Goal: Task Accomplishment & Management: Manage account settings

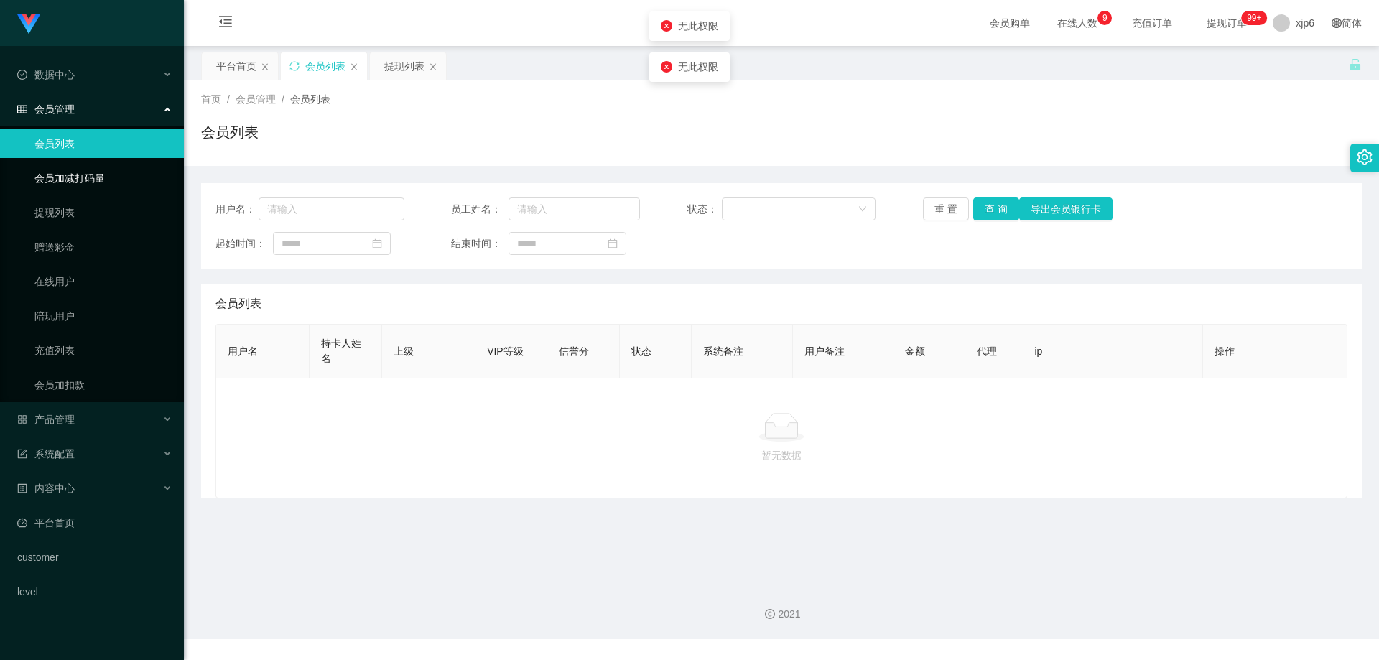
click at [108, 147] on link "会员列表" at bounding box center [103, 143] width 138 height 29
click at [1275, 62] on div "平台首页 会员列表 提现列表" at bounding box center [775, 77] width 1148 height 50
click at [1283, 29] on div "xjp6" at bounding box center [1293, 23] width 59 height 46
click at [1286, 73] on div "平台首页 会员列表 提现列表" at bounding box center [775, 77] width 1148 height 50
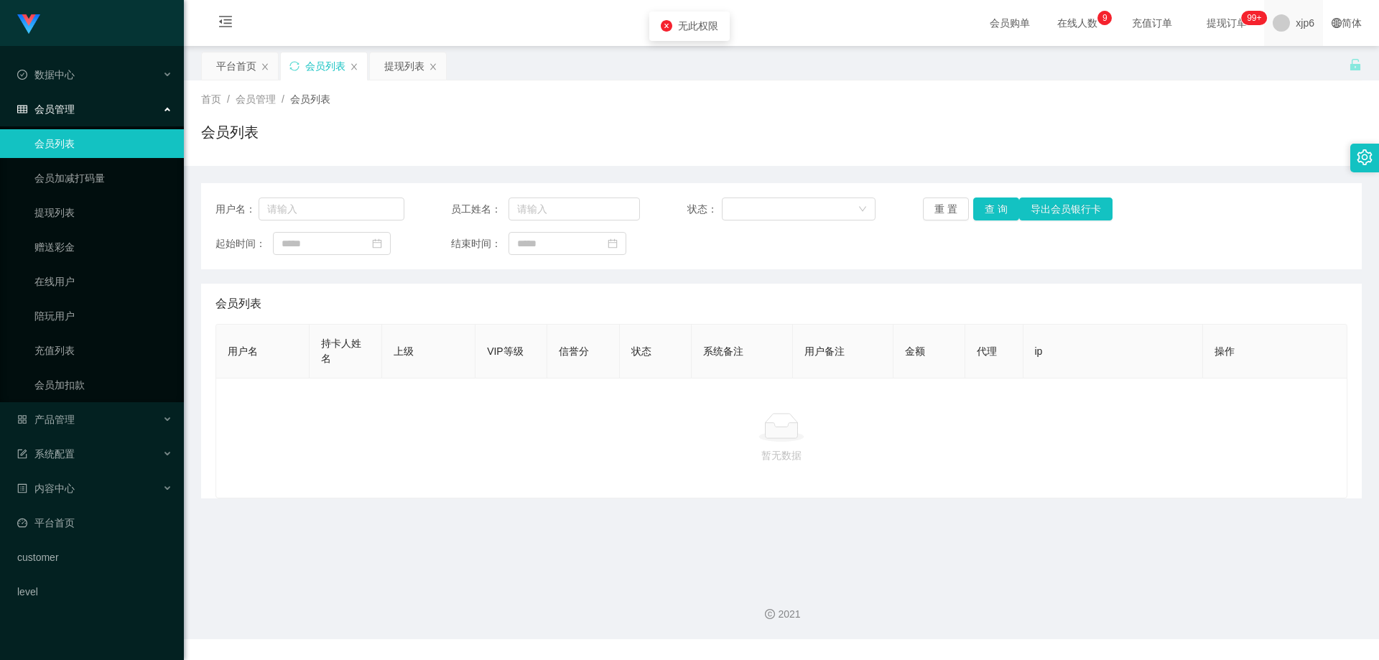
click at [1270, 33] on div "xjp6" at bounding box center [1293, 23] width 59 height 46
click at [1296, 65] on span "退出登录" at bounding box center [1296, 62] width 40 height 11
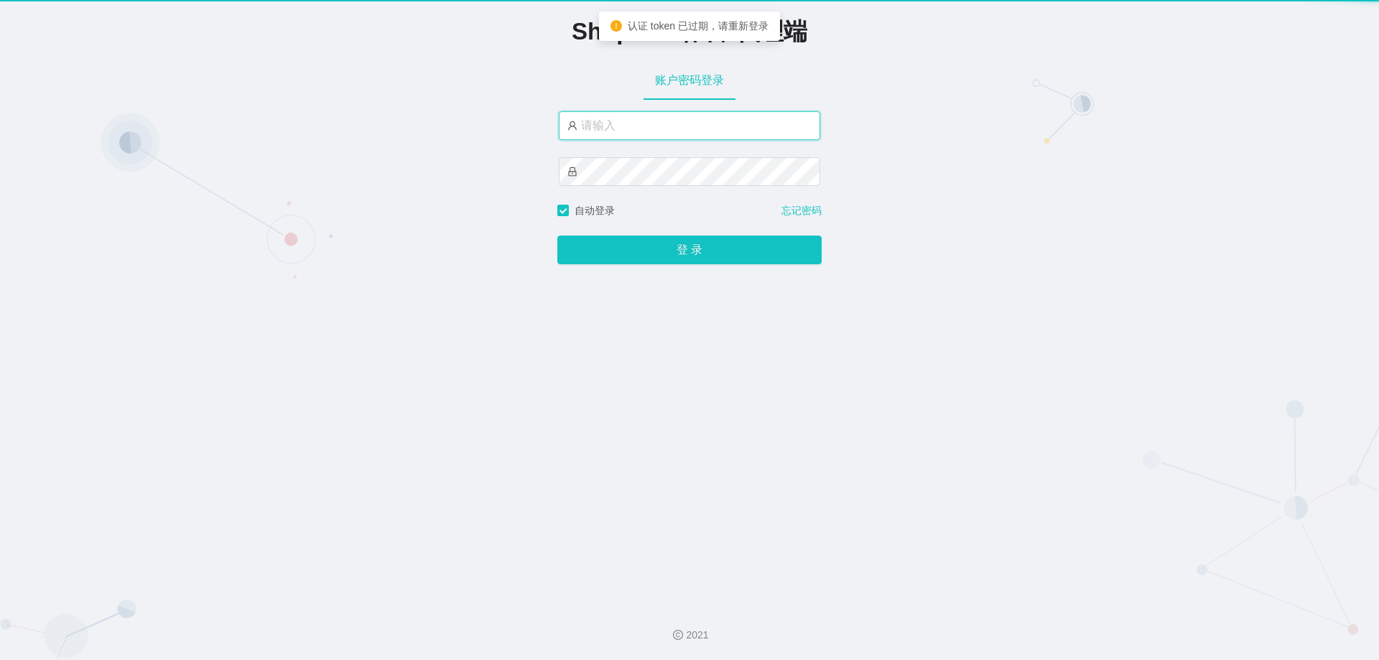
type input "xjp6"
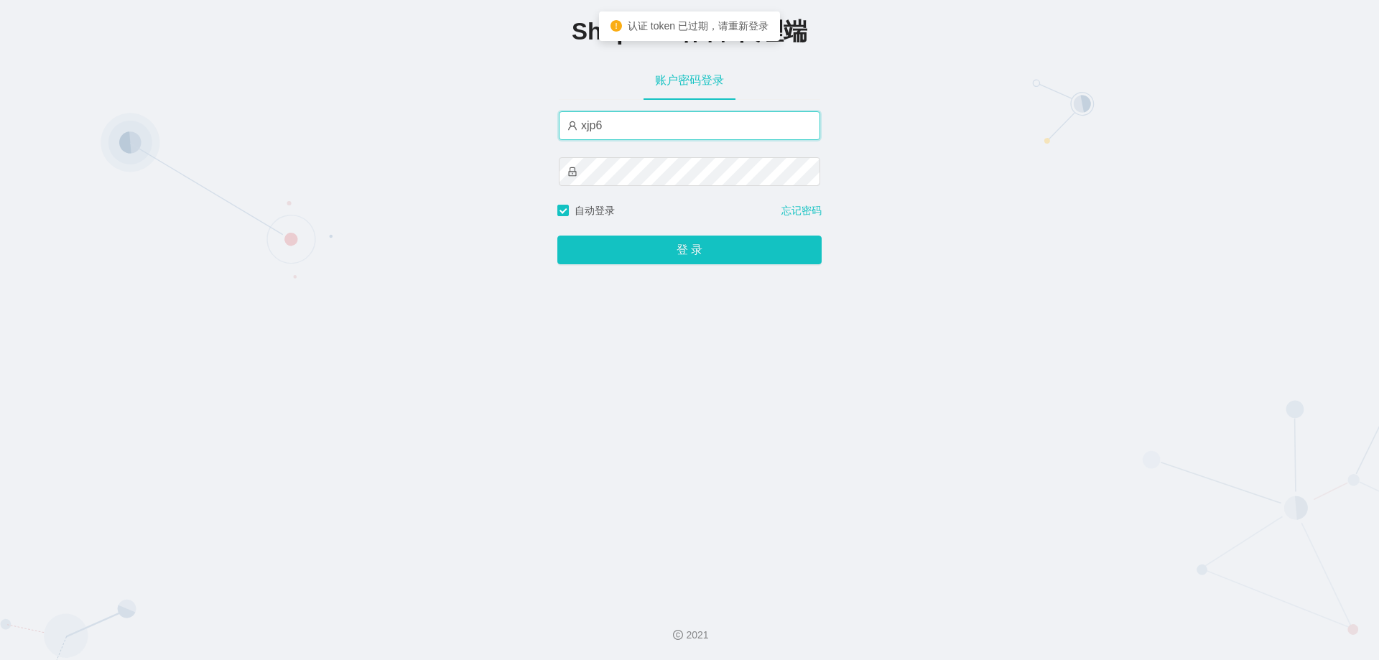
click at [637, 121] on input "xjp6" at bounding box center [689, 125] width 261 height 29
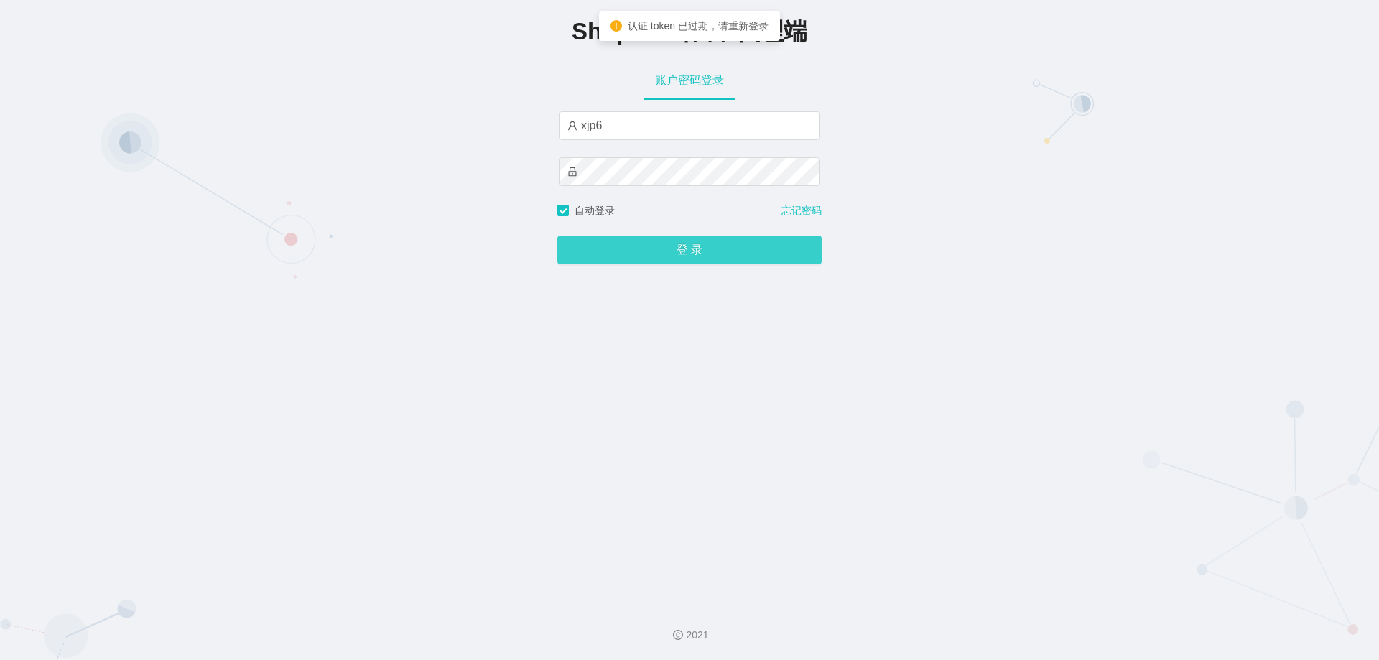
click at [678, 259] on button "登 录" at bounding box center [689, 250] width 264 height 29
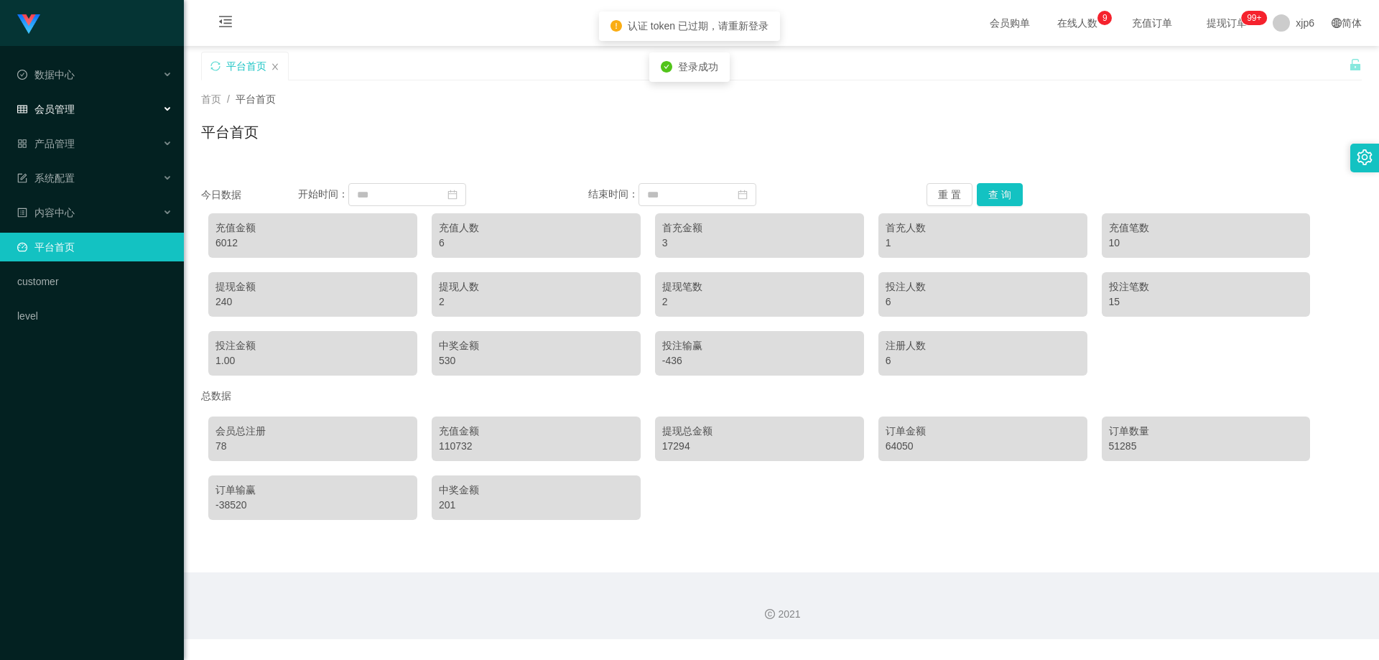
click at [86, 101] on div "会员管理" at bounding box center [92, 109] width 184 height 29
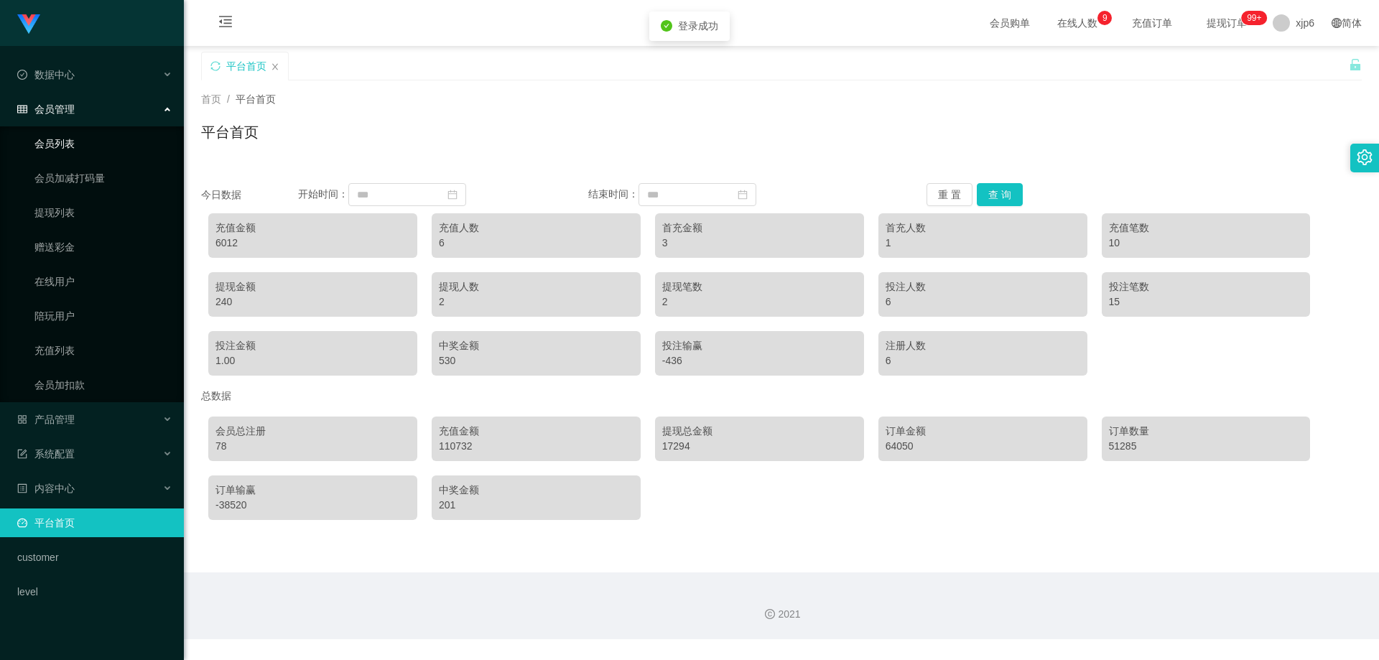
click at [64, 141] on link "会员列表" at bounding box center [103, 143] width 138 height 29
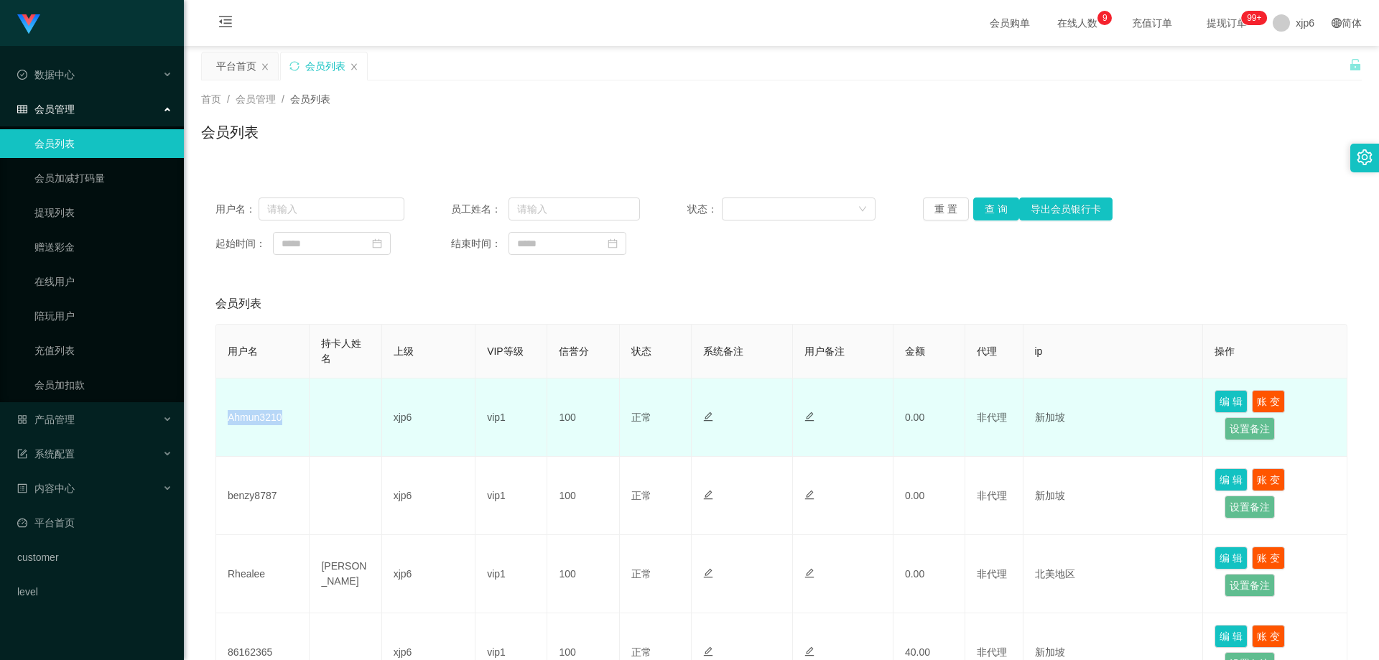
drag, startPoint x: 286, startPoint y: 425, endPoint x: 227, endPoint y: 425, distance: 58.9
click at [225, 422] on td "Ahmun3210" at bounding box center [262, 417] width 93 height 78
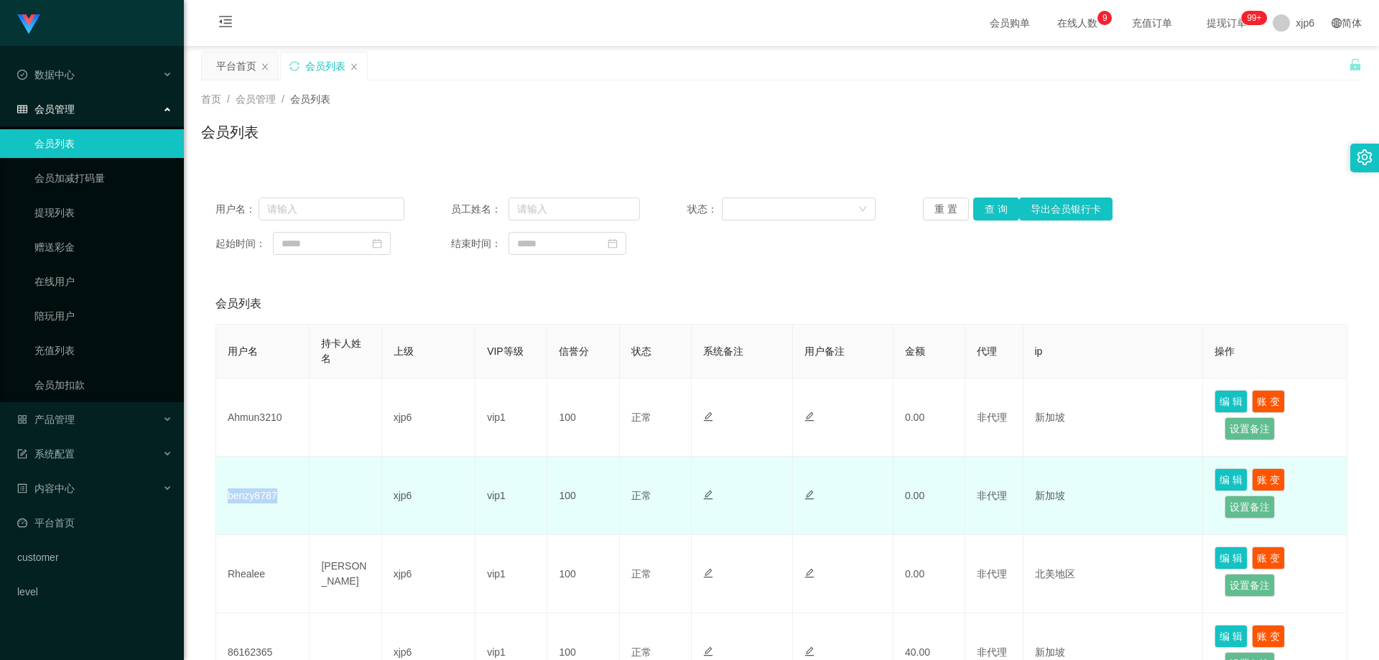
drag, startPoint x: 275, startPoint y: 505, endPoint x: 224, endPoint y: 496, distance: 51.7
click at [224, 496] on td "benzy8787" at bounding box center [262, 496] width 93 height 78
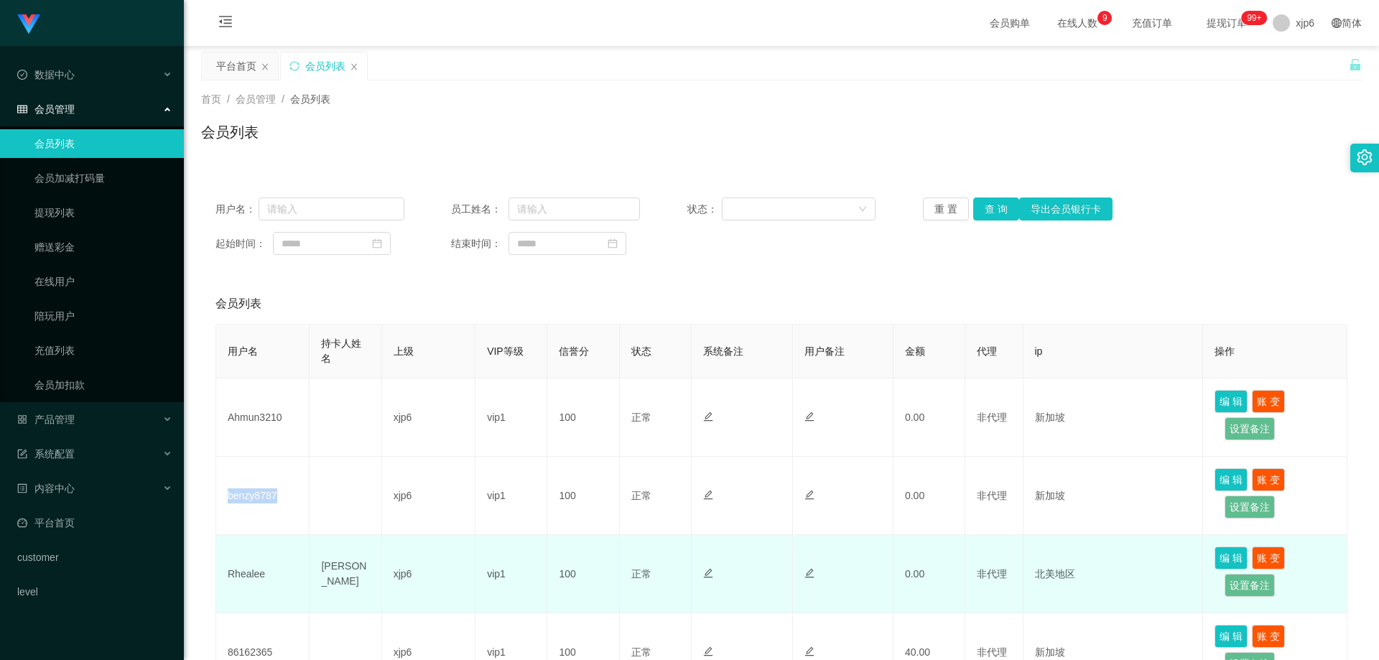
copy td "benzy8787"
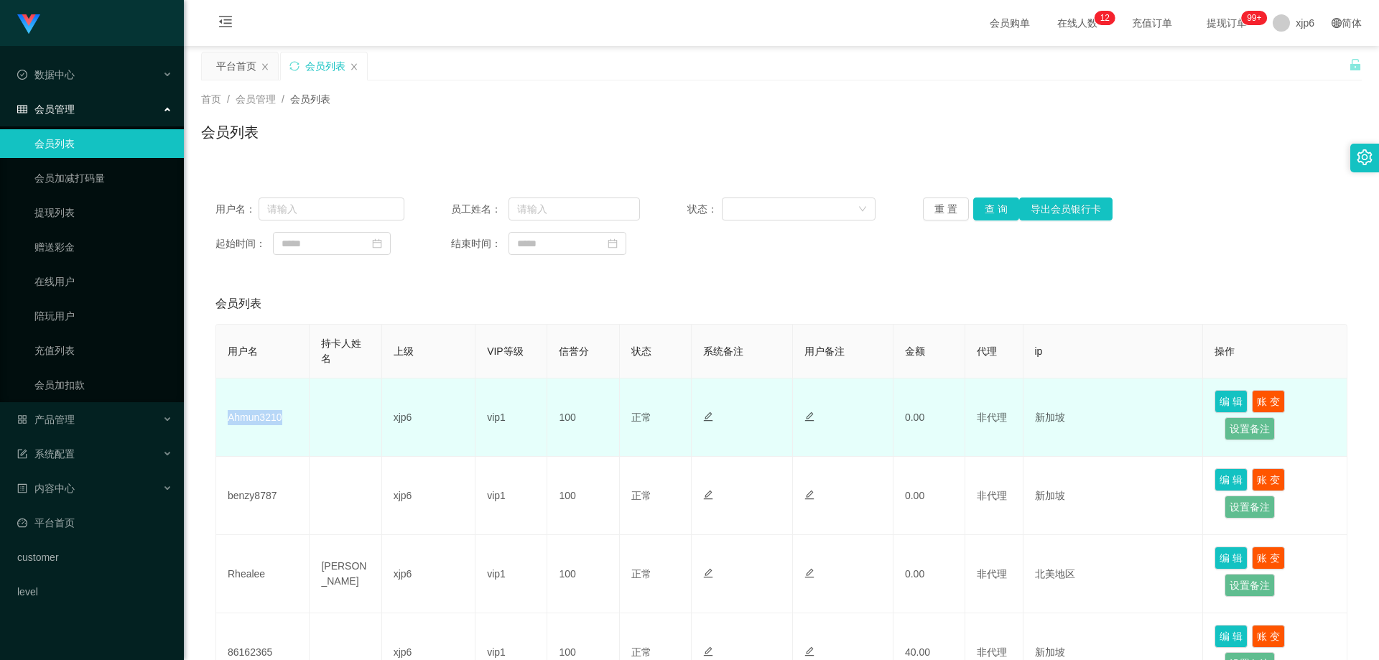
drag, startPoint x: 294, startPoint y: 407, endPoint x: 225, endPoint y: 410, distance: 69.7
click at [225, 410] on td "Ahmun3210" at bounding box center [262, 417] width 93 height 78
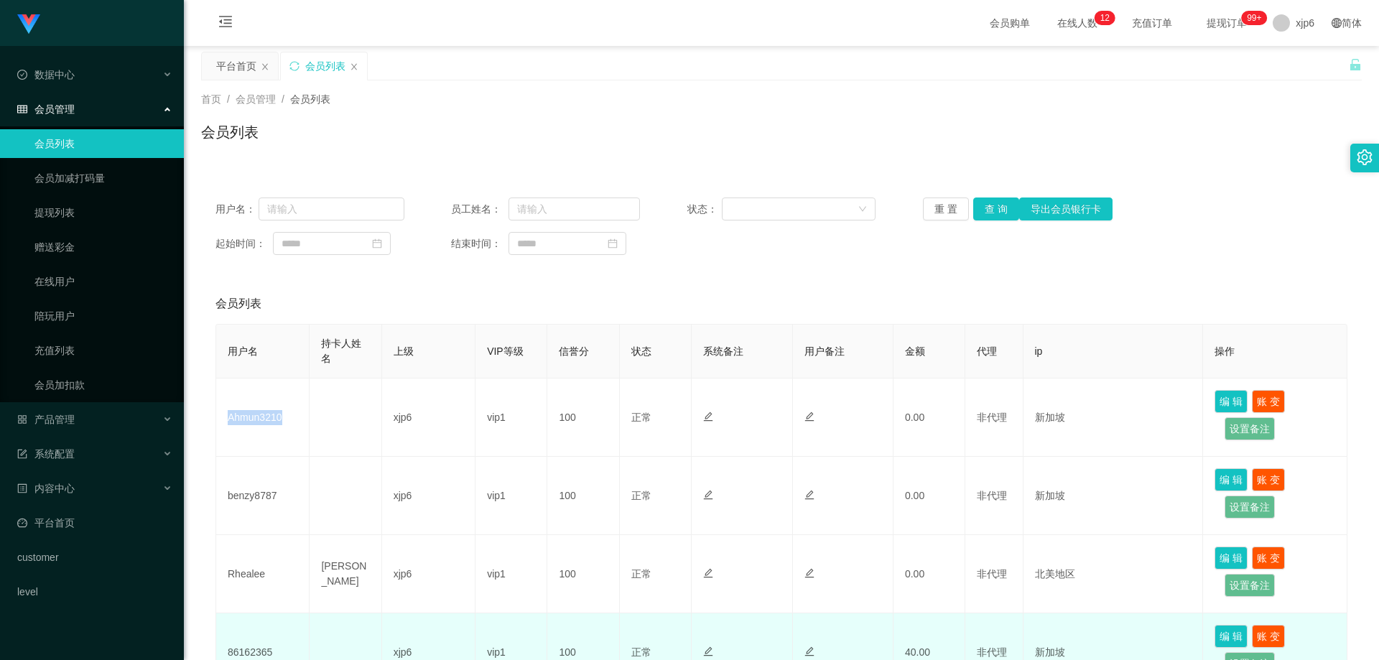
copy td "Ahmun3210"
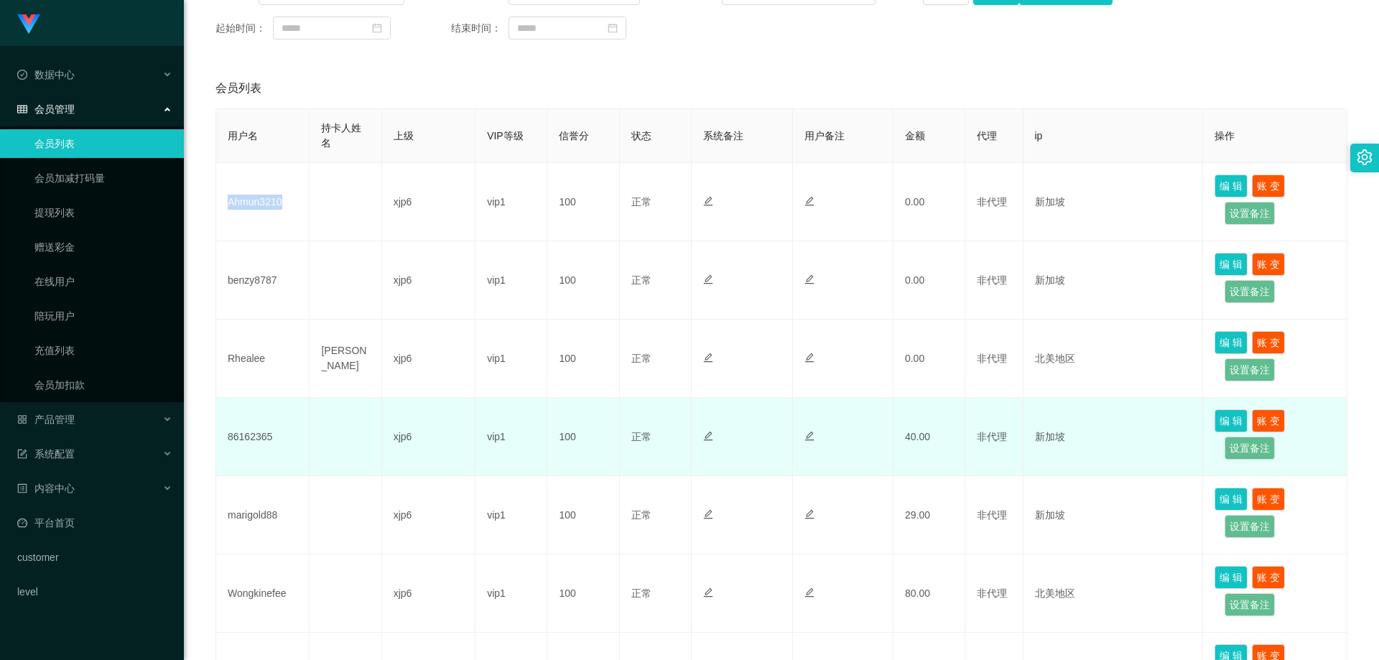
scroll to position [287, 0]
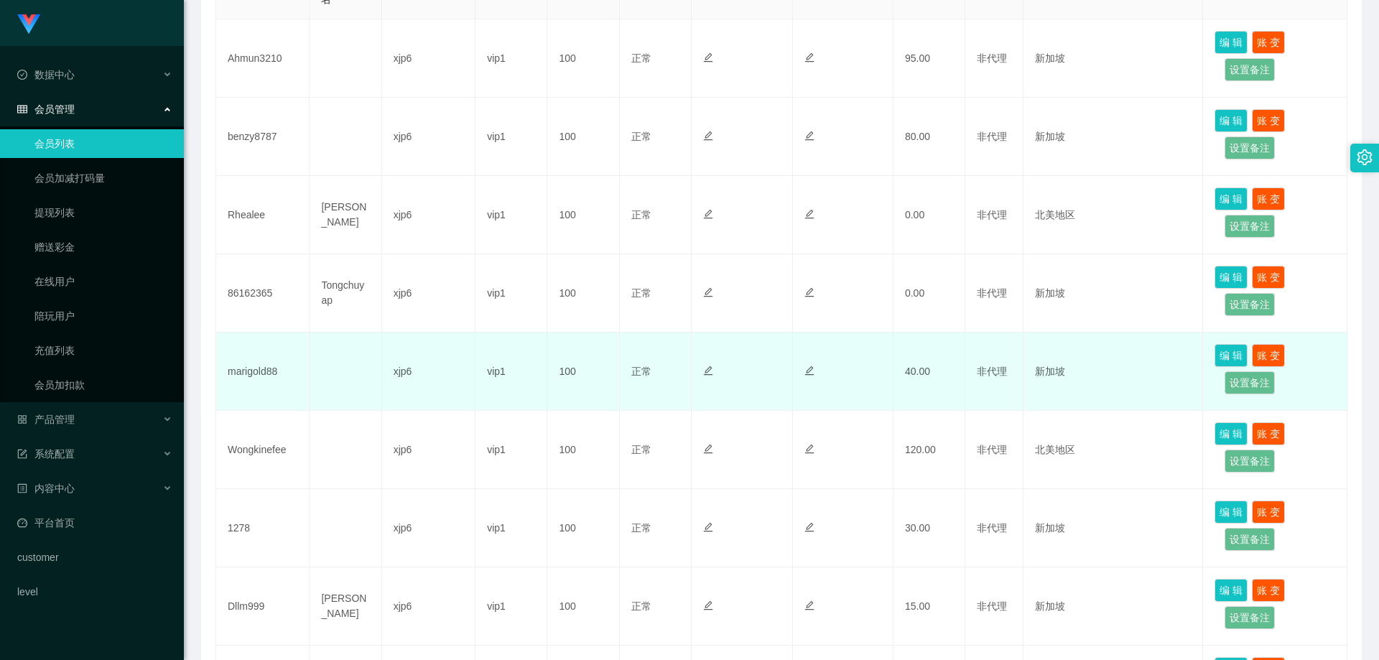
scroll to position [287, 0]
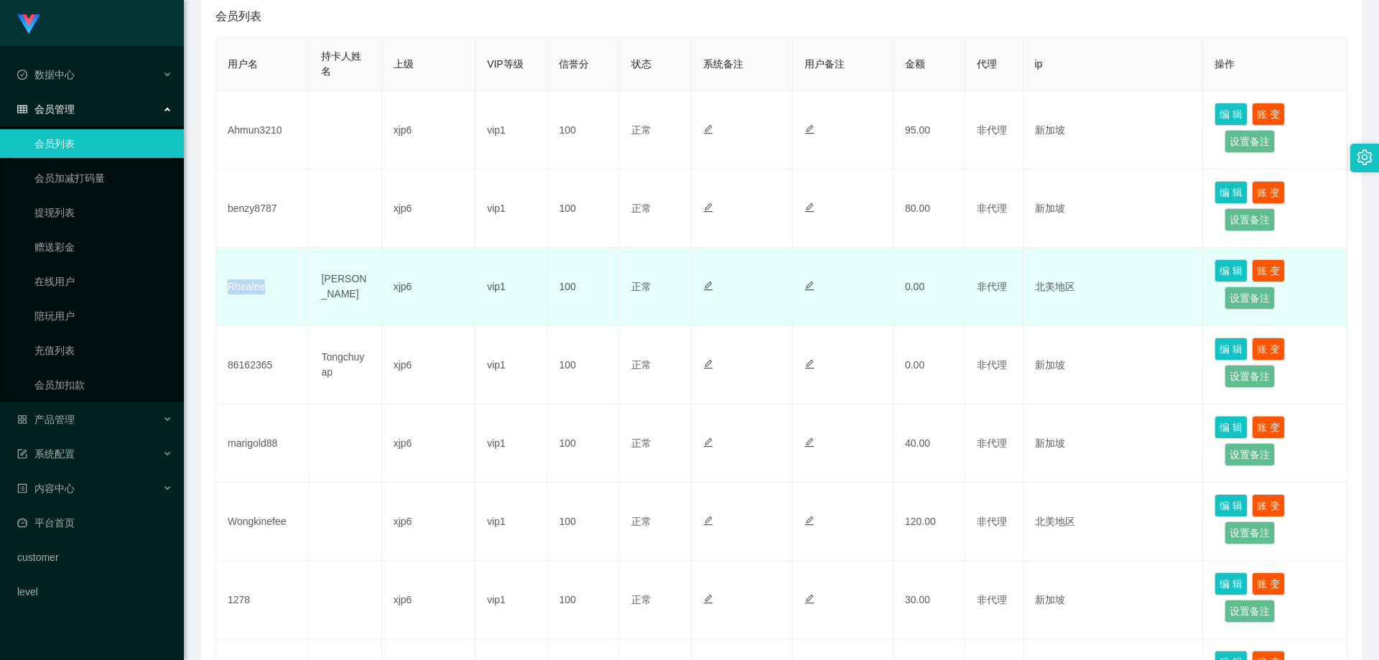
drag, startPoint x: 265, startPoint y: 290, endPoint x: 226, endPoint y: 288, distance: 38.8
click at [226, 288] on td "Rhealee" at bounding box center [262, 287] width 93 height 78
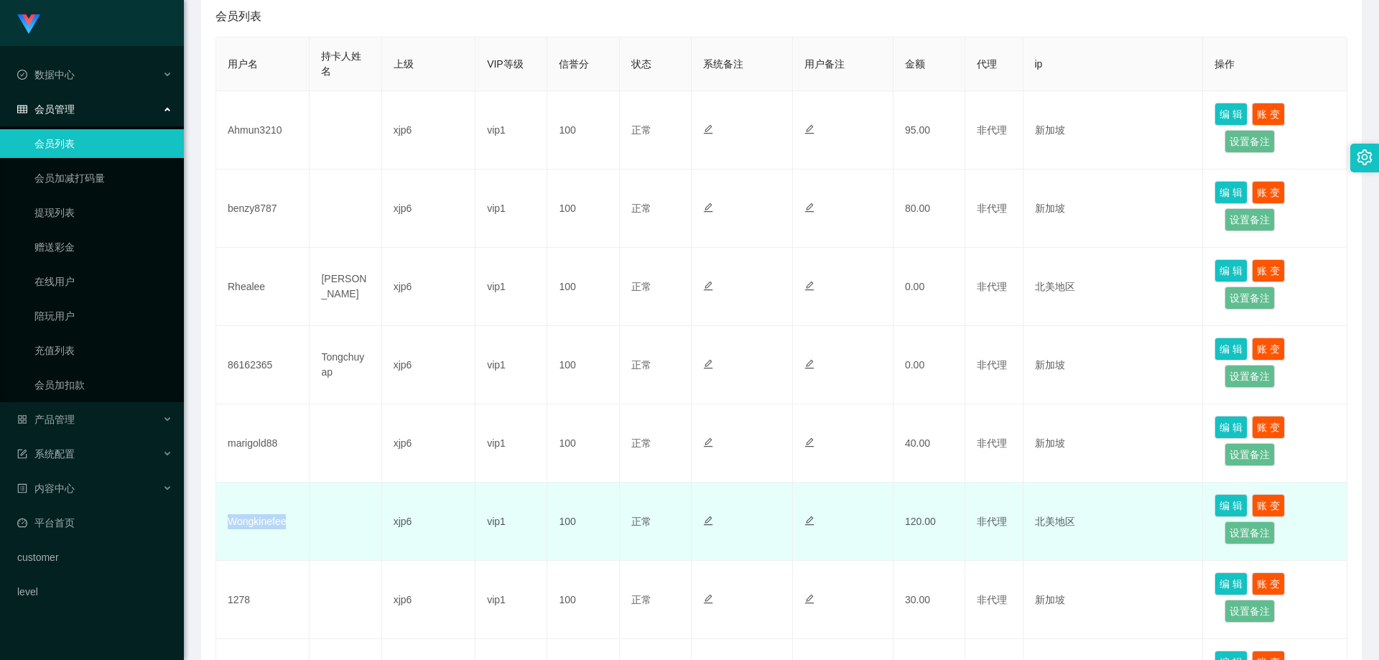
drag, startPoint x: 293, startPoint y: 523, endPoint x: 219, endPoint y: 523, distance: 74.0
click at [219, 523] on td "Wongkinefee" at bounding box center [262, 522] width 93 height 78
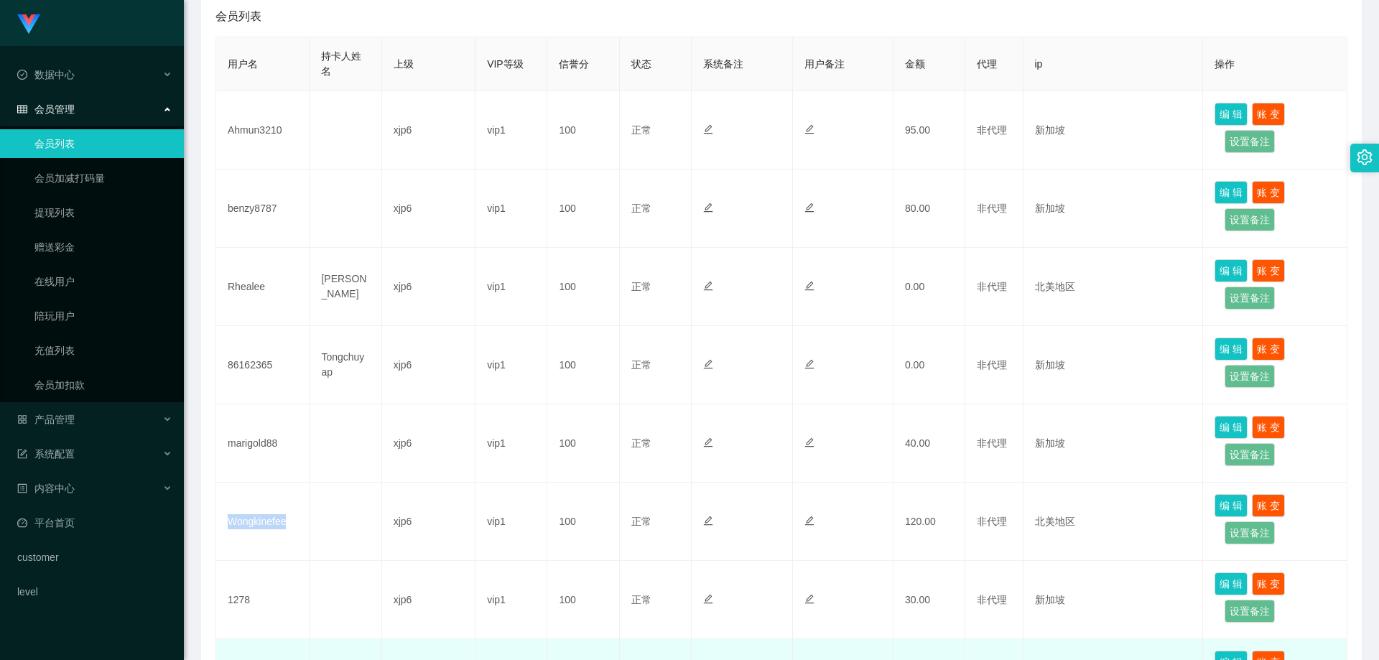
copy td "Wongkinefee"
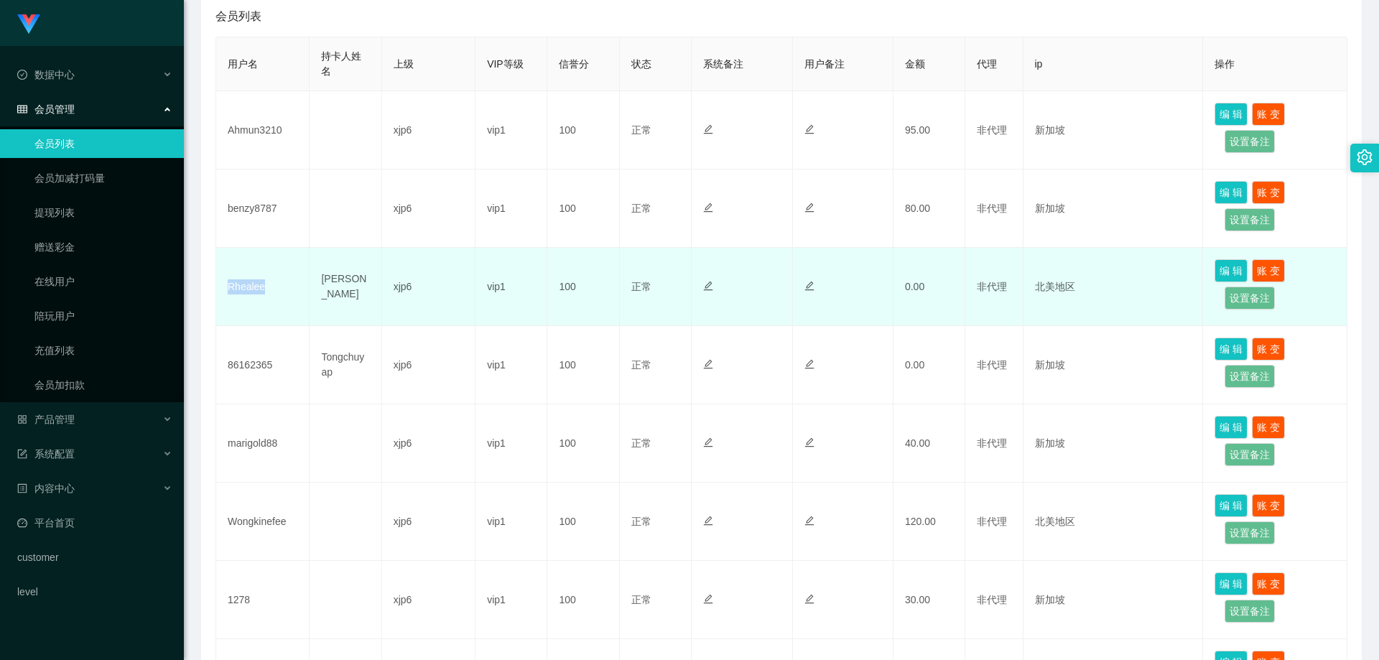
drag, startPoint x: 284, startPoint y: 296, endPoint x: 228, endPoint y: 294, distance: 56.1
click at [228, 294] on td "Rhealee" at bounding box center [262, 287] width 93 height 78
copy td "Rhealee"
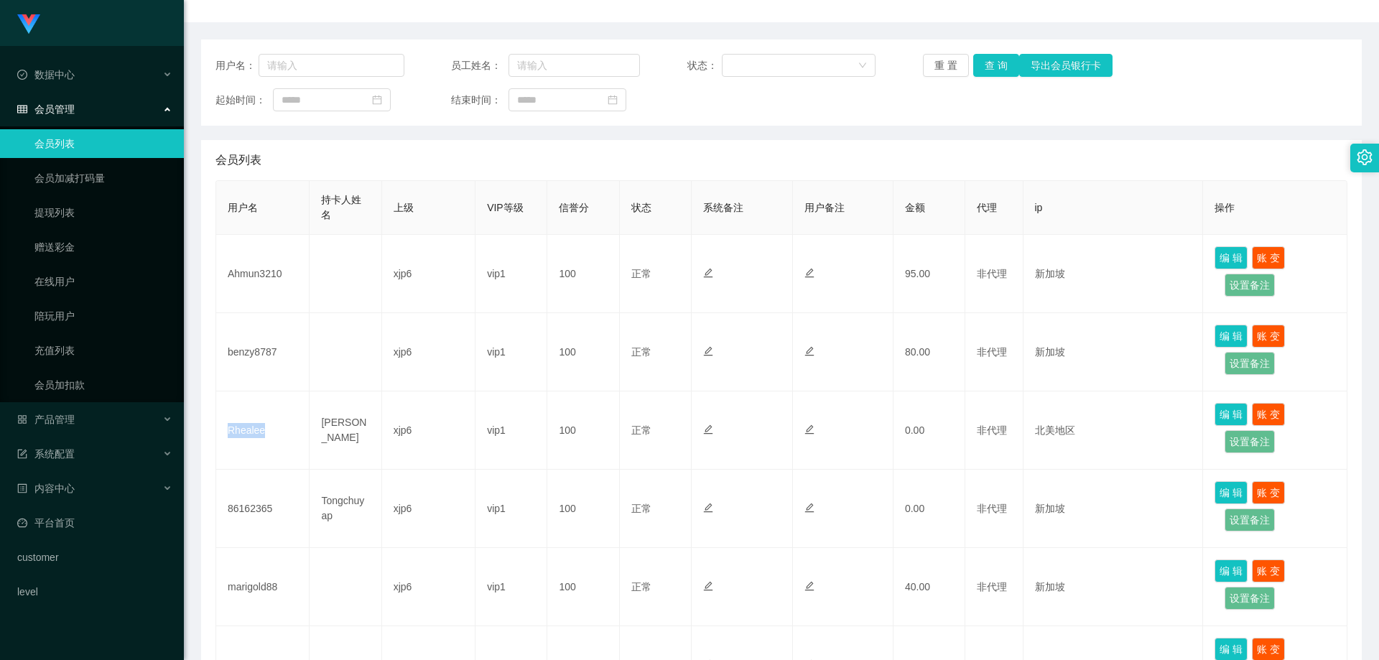
scroll to position [72, 0]
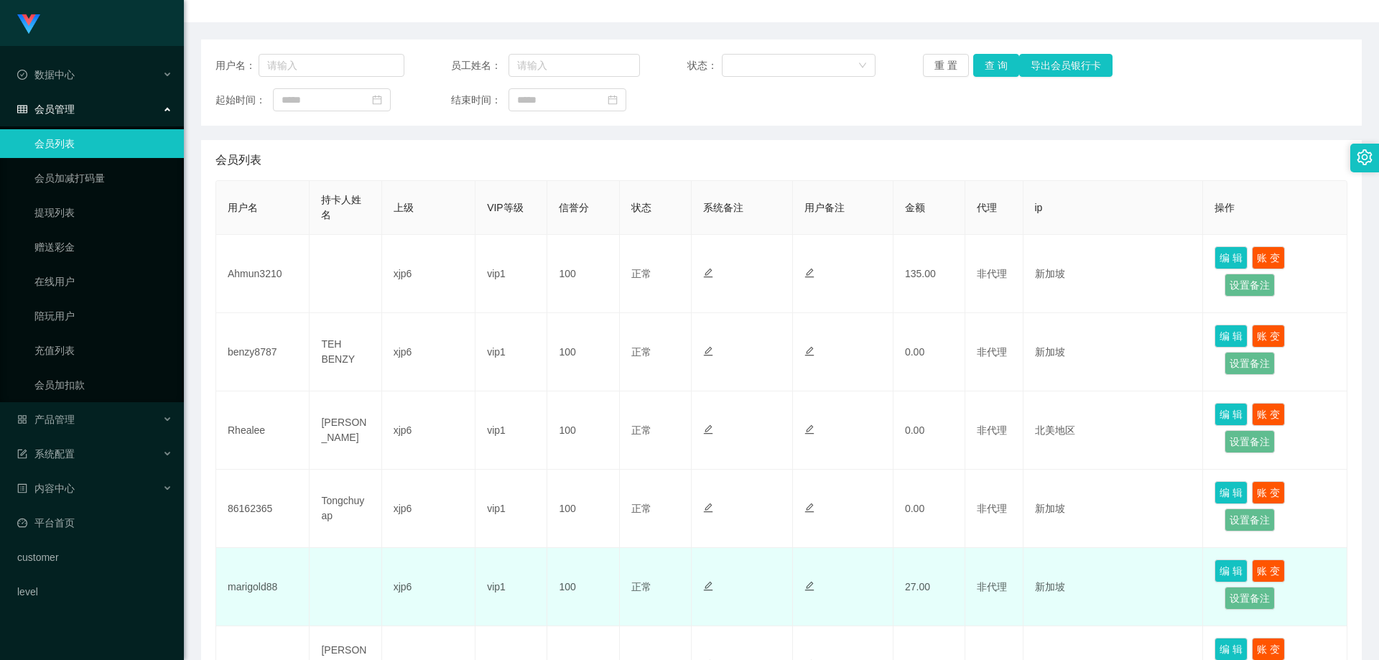
scroll to position [215, 0]
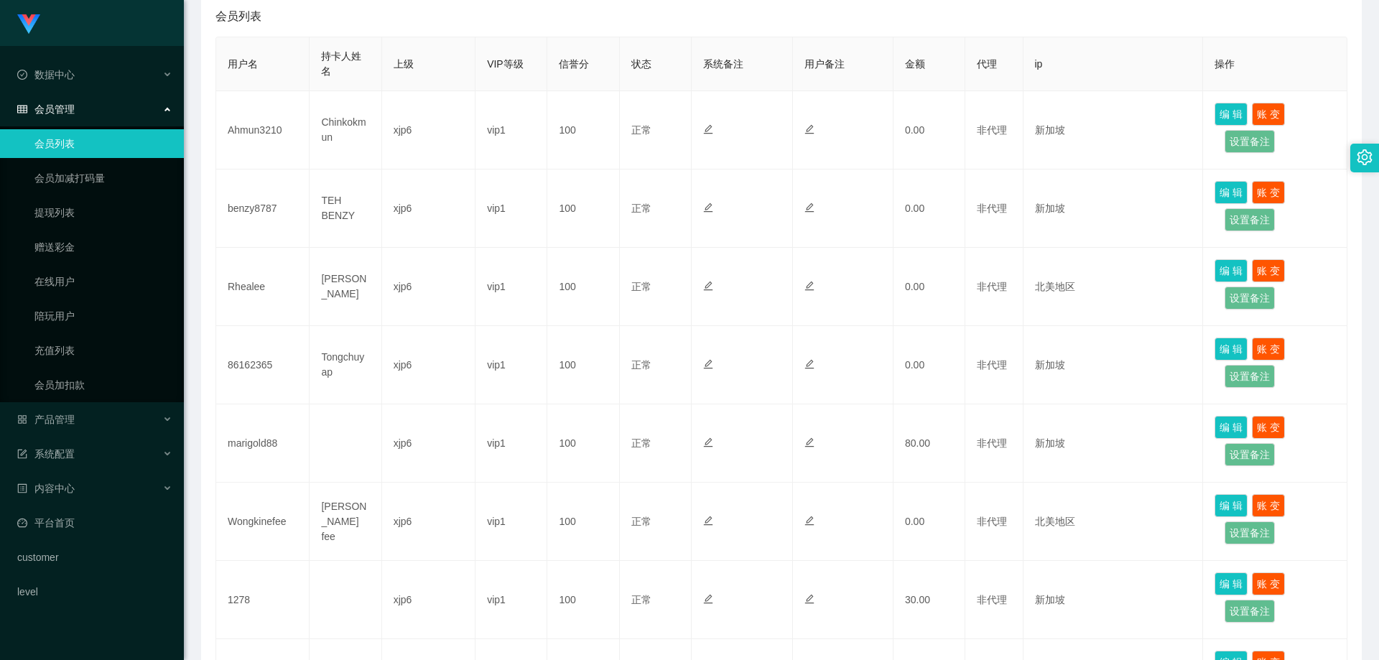
scroll to position [575, 0]
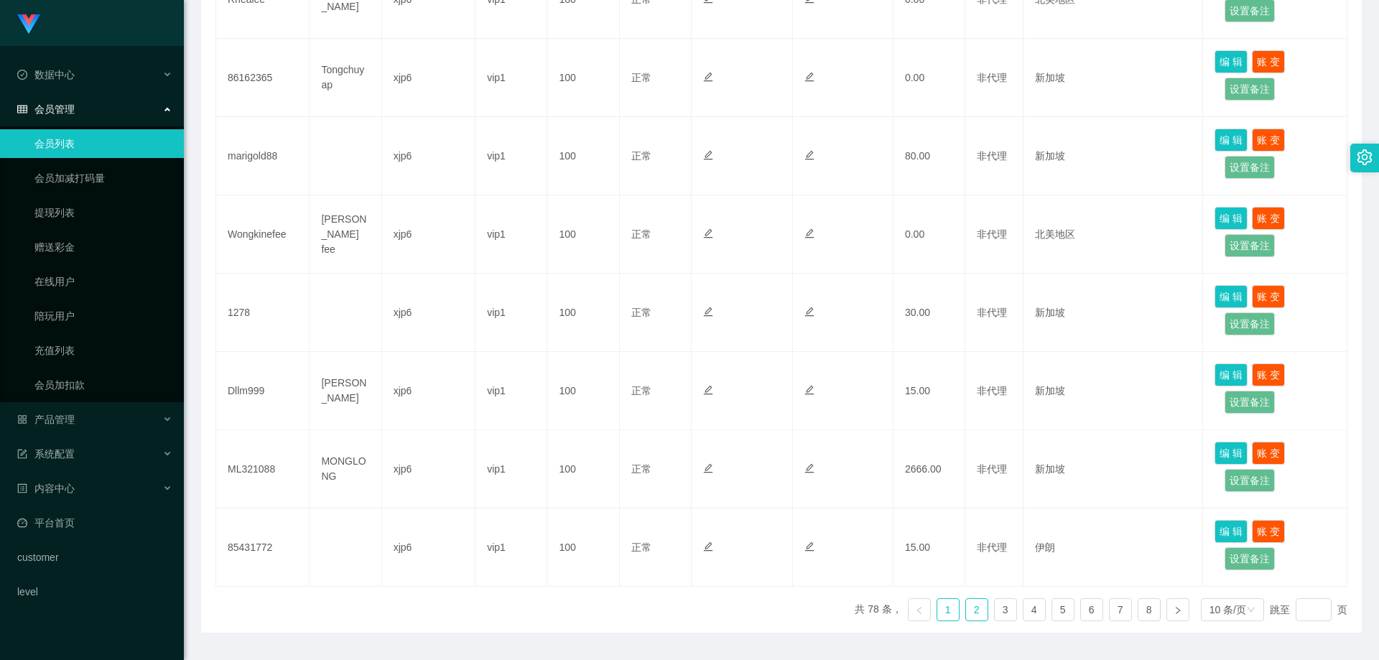
click at [966, 610] on link "2" at bounding box center [977, 610] width 22 height 22
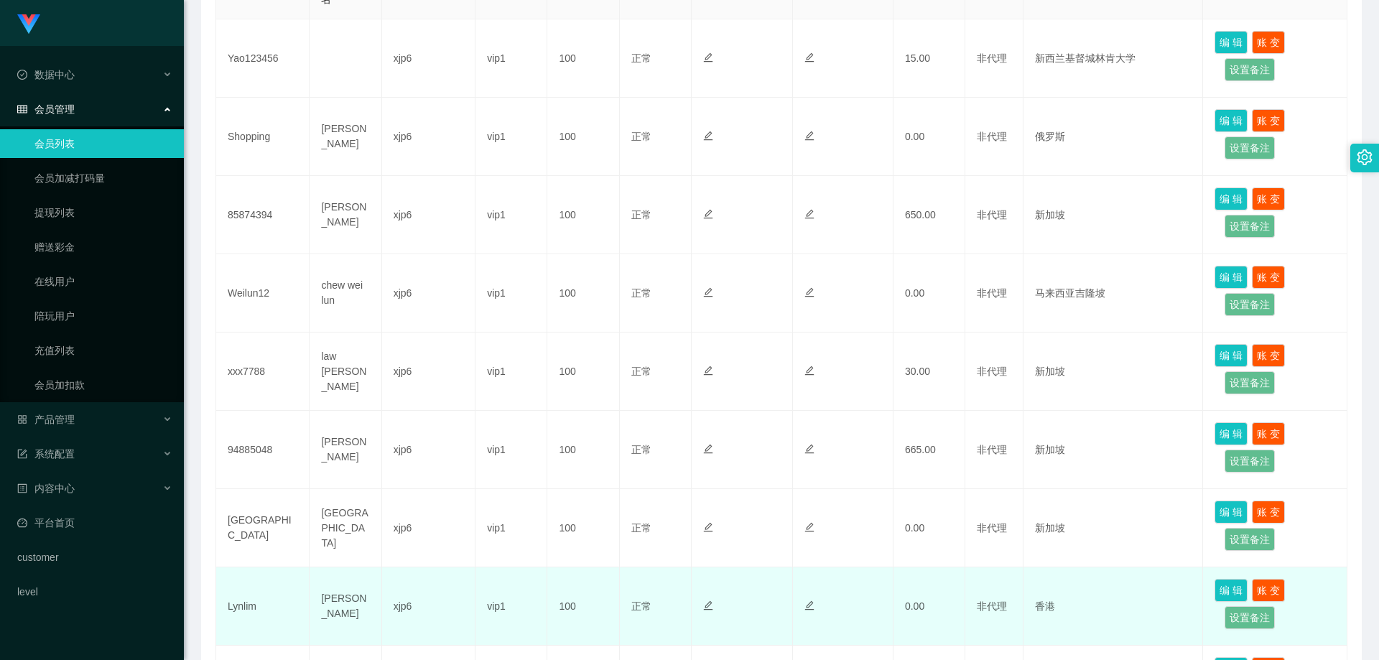
scroll to position [287, 0]
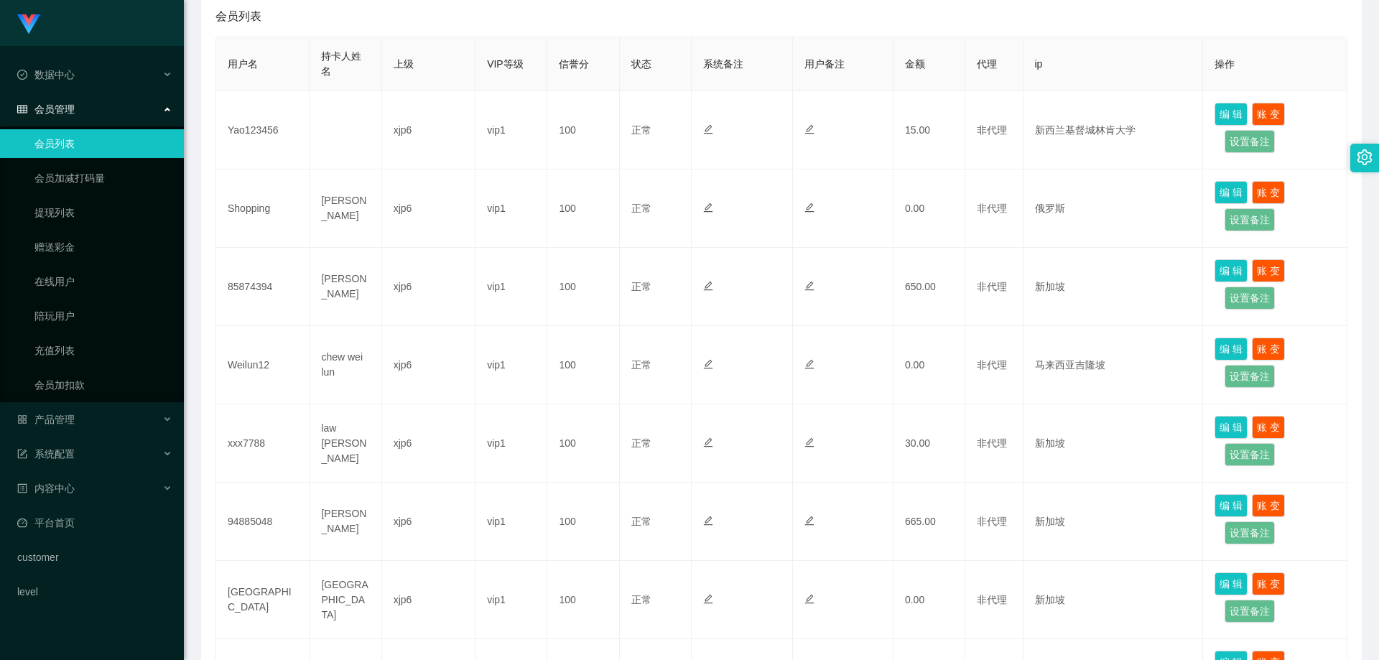
click at [600, 659] on html "Shopee工作台代理端 数据中心 会员管理 会员列表 会员加减打码量 提现列表 赠送彩金 在线用户 陪玩用户 充值列表 会员加扣款 产品管理 系统配置 内容…" at bounding box center [689, 330] width 1379 height 660
